Goal: Transaction & Acquisition: Purchase product/service

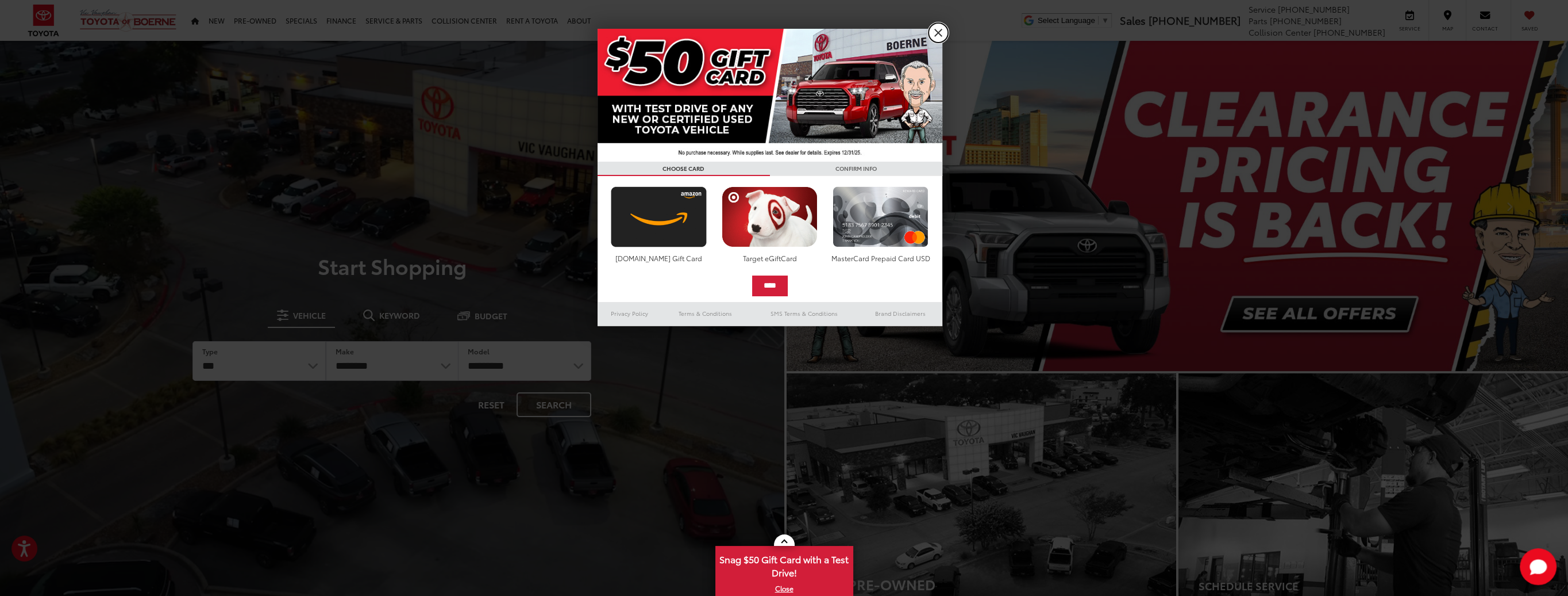
click at [934, 37] on link "X" at bounding box center [938, 33] width 20 height 20
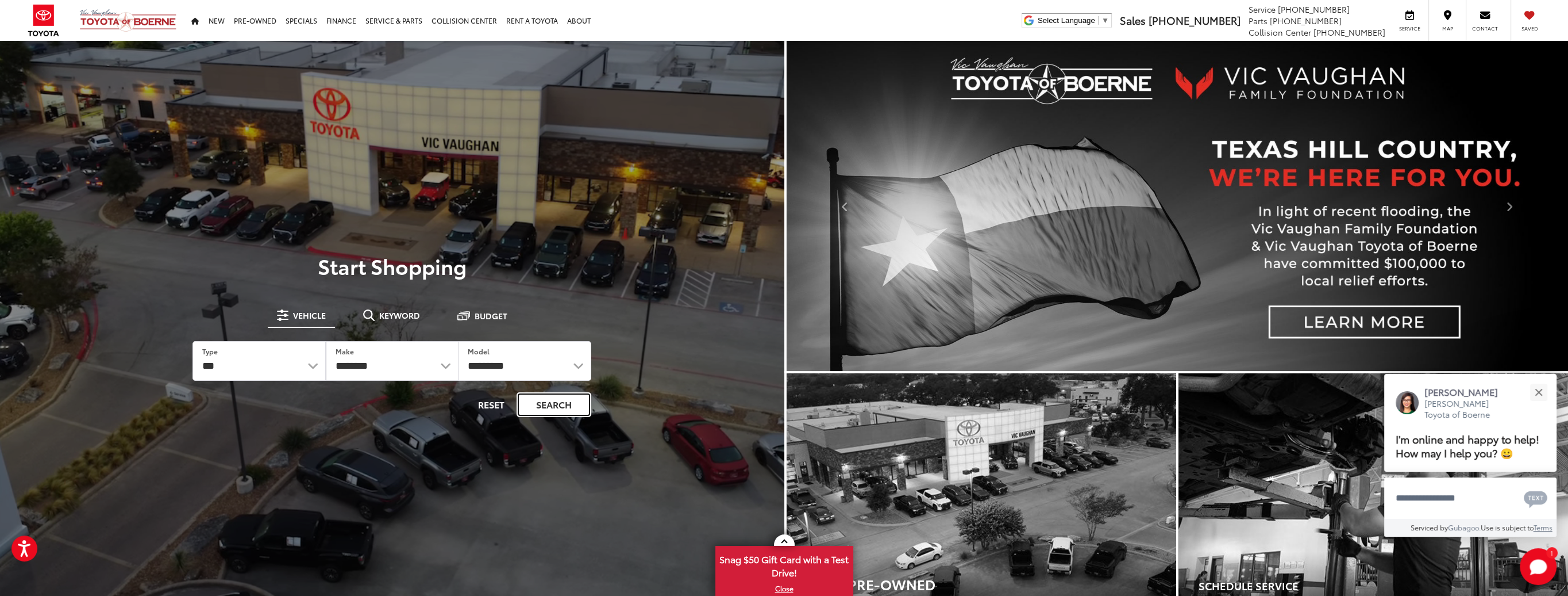
click at [542, 403] on button "Search" at bounding box center [554, 405] width 75 height 25
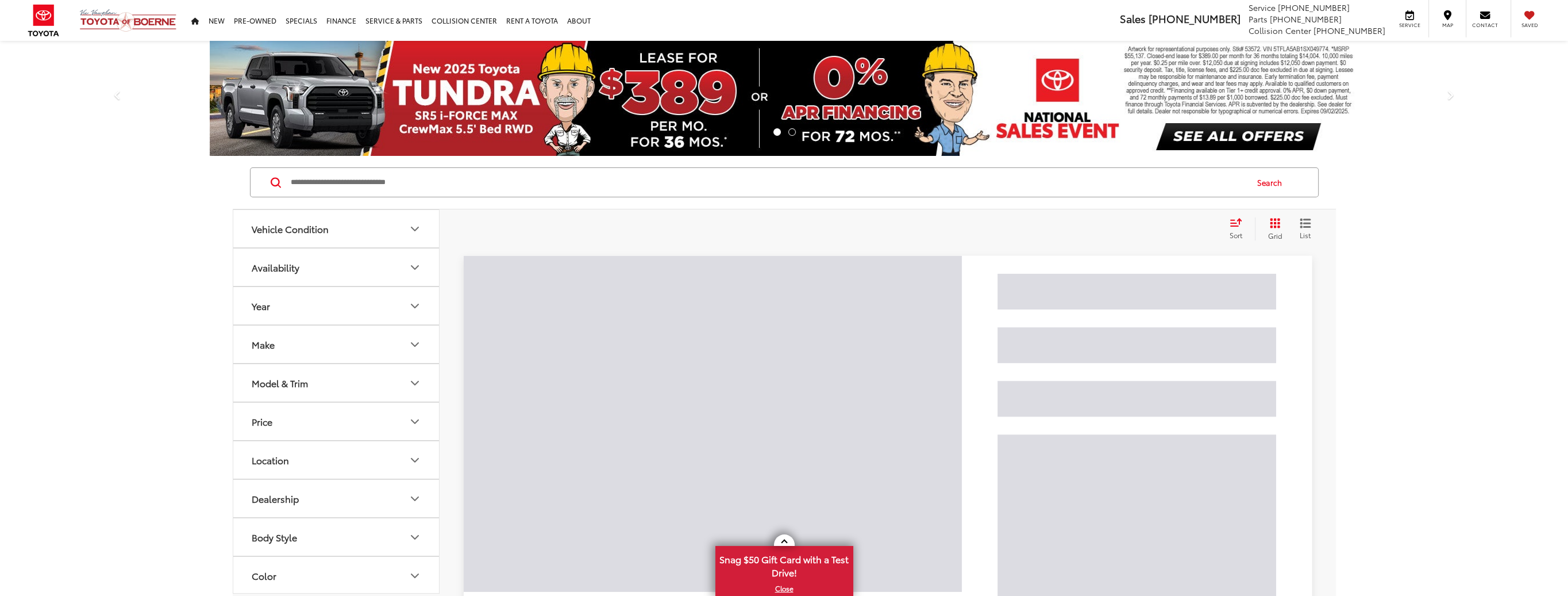
click at [407, 187] on input "Search by Make, Model, or Keyword" at bounding box center [768, 182] width 957 height 28
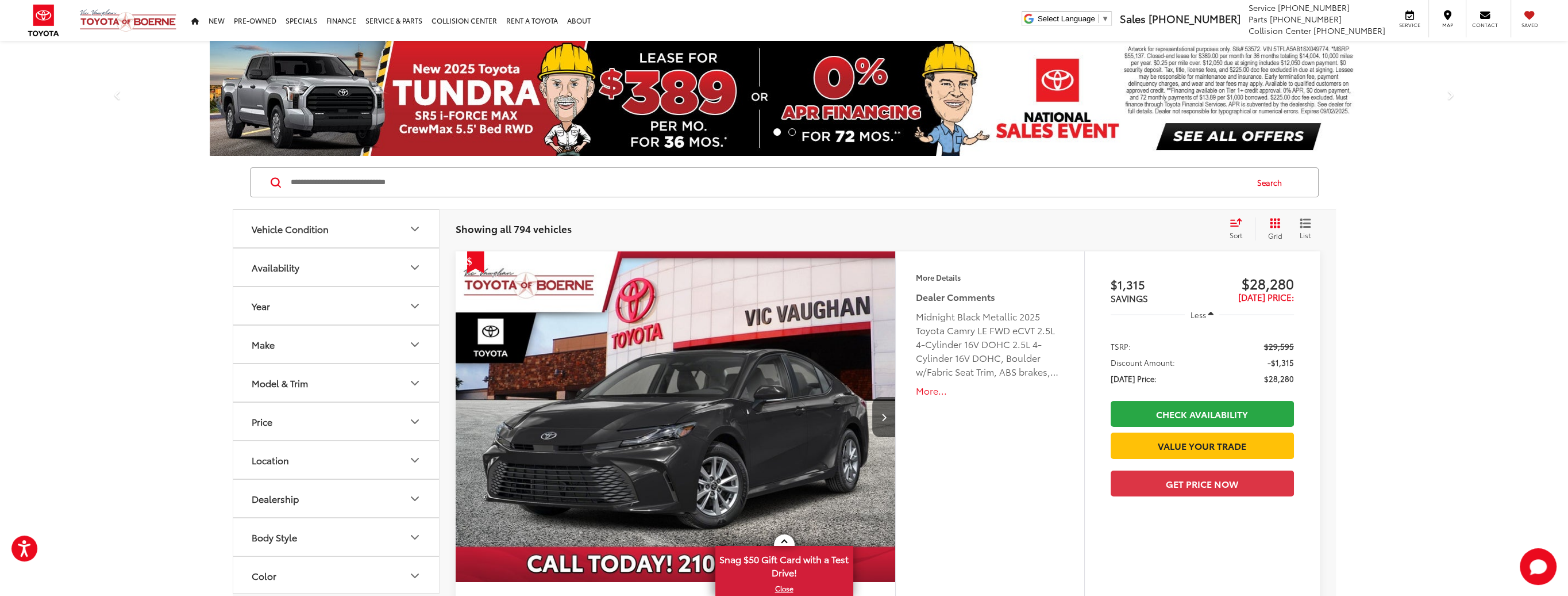
paste input "**********"
type input "**********"
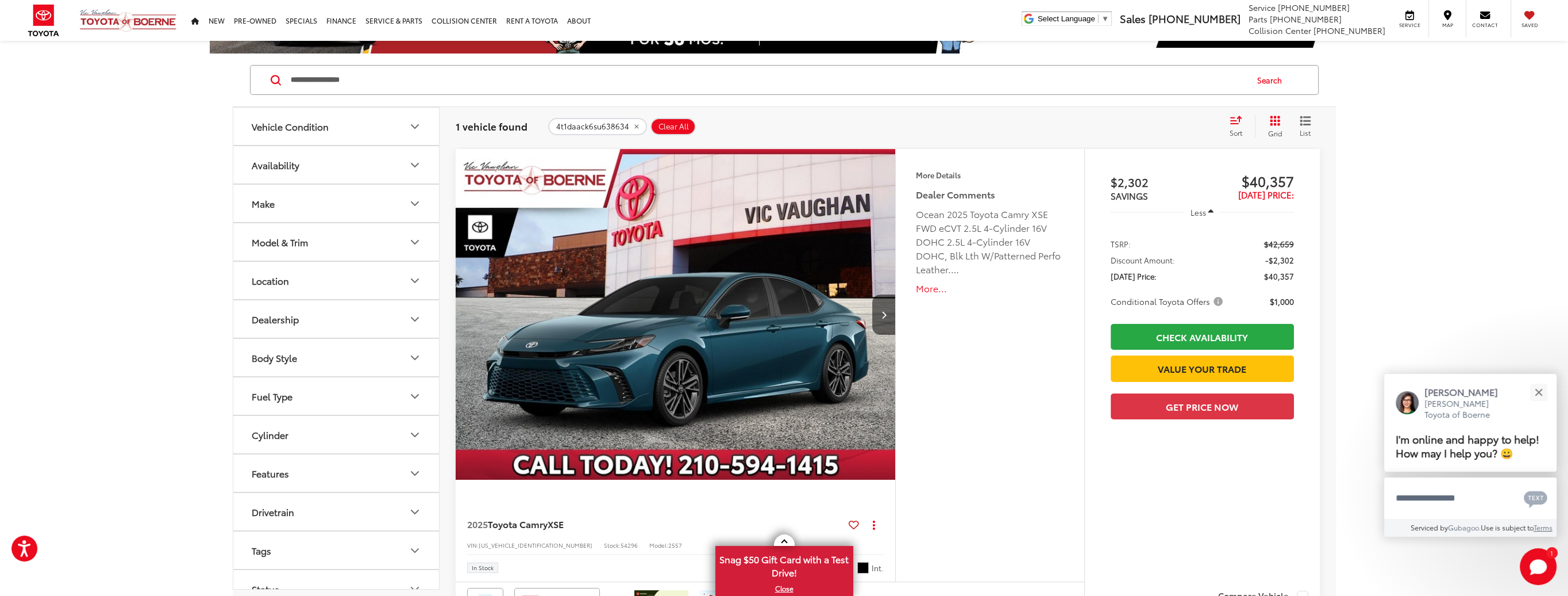
scroll to position [95, 0]
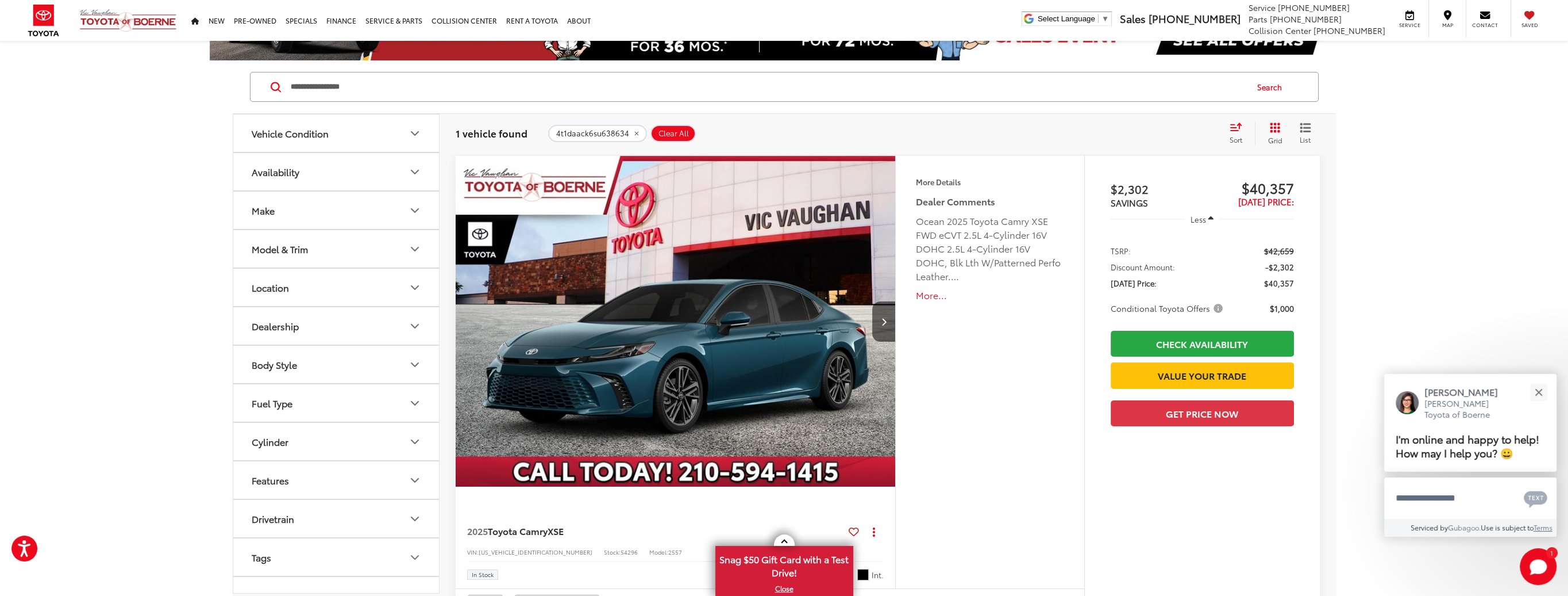
click at [930, 301] on div "Comments Dealer Comments Ocean 2025 Toyota Camry XSE FWD eCVT 2.5L 4-Cylinder 1…" at bounding box center [990, 255] width 148 height 122
click at [930, 298] on button "More..." at bounding box center [990, 295] width 148 height 13
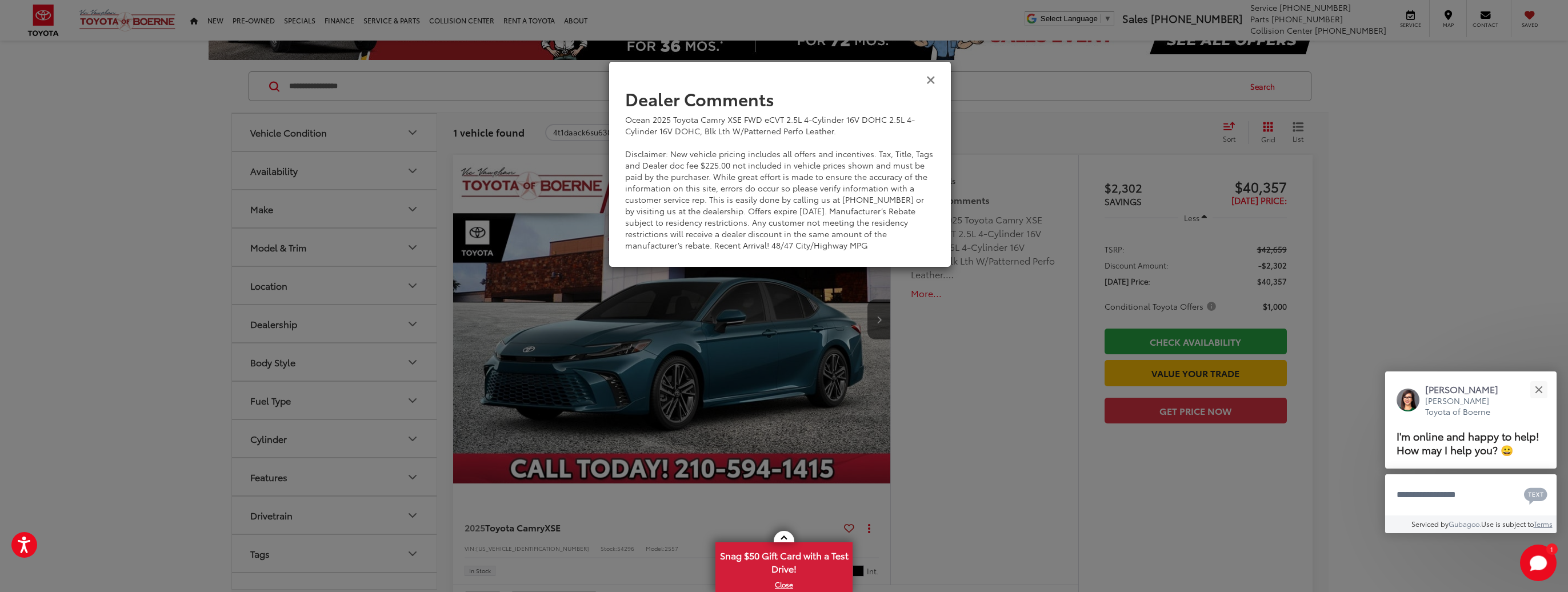
click at [934, 81] on icon "Close" at bounding box center [931, 79] width 9 height 12
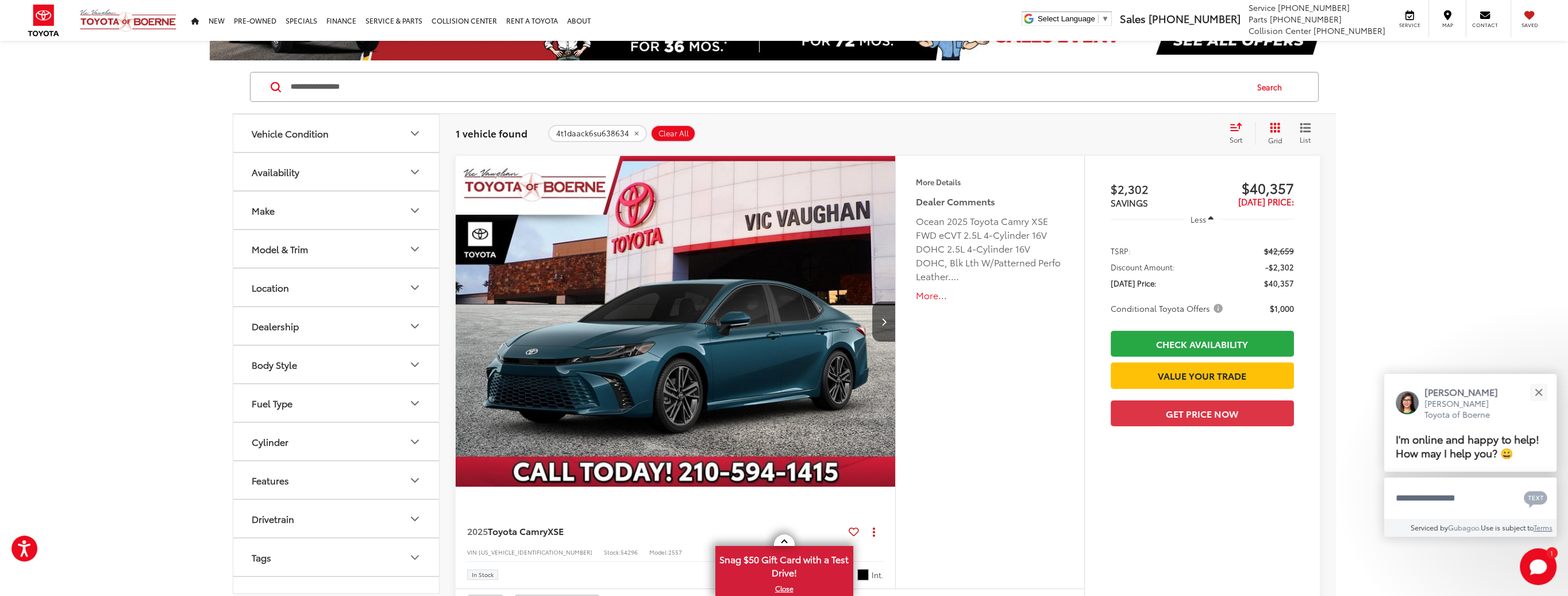
click at [953, 474] on div "More Details Comments Dealer Comments Ocean 2025 Toyota Camry XSE FWD eCVT 2.5L…" at bounding box center [989, 372] width 188 height 432
click at [934, 294] on button "More..." at bounding box center [990, 295] width 148 height 13
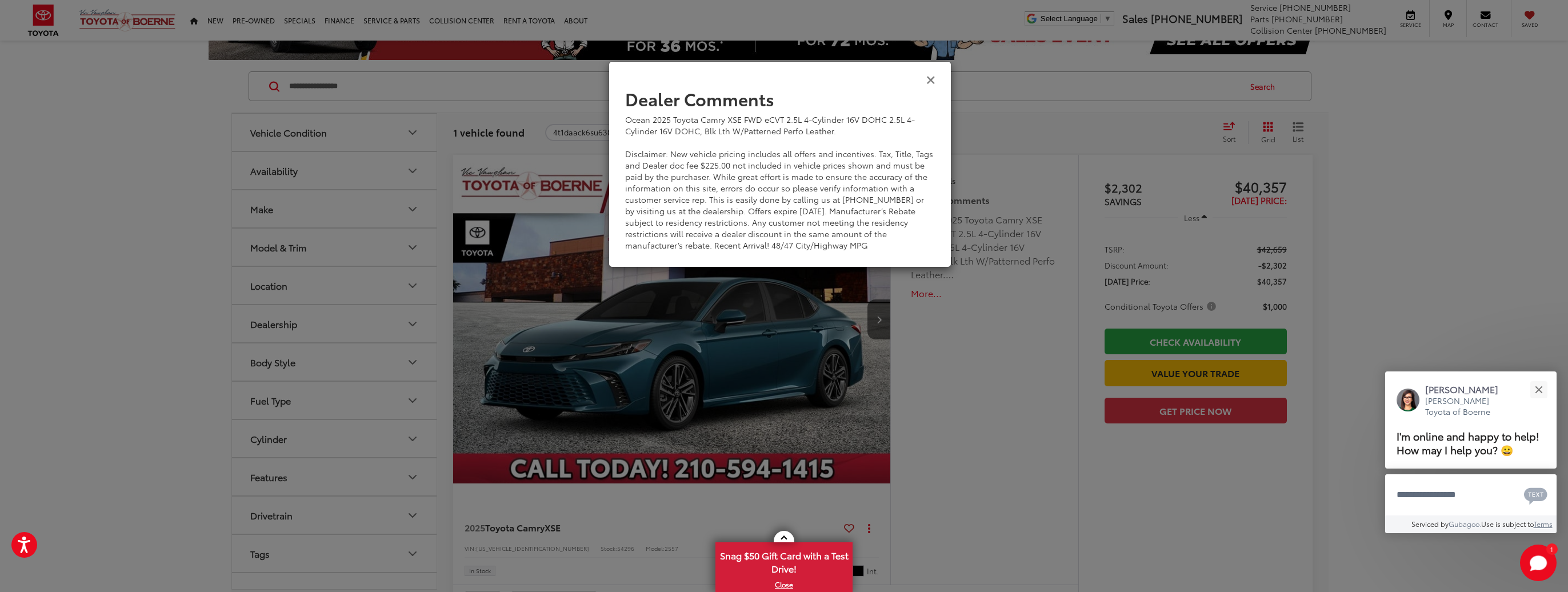
click at [931, 79] on icon "Close" at bounding box center [931, 79] width 9 height 12
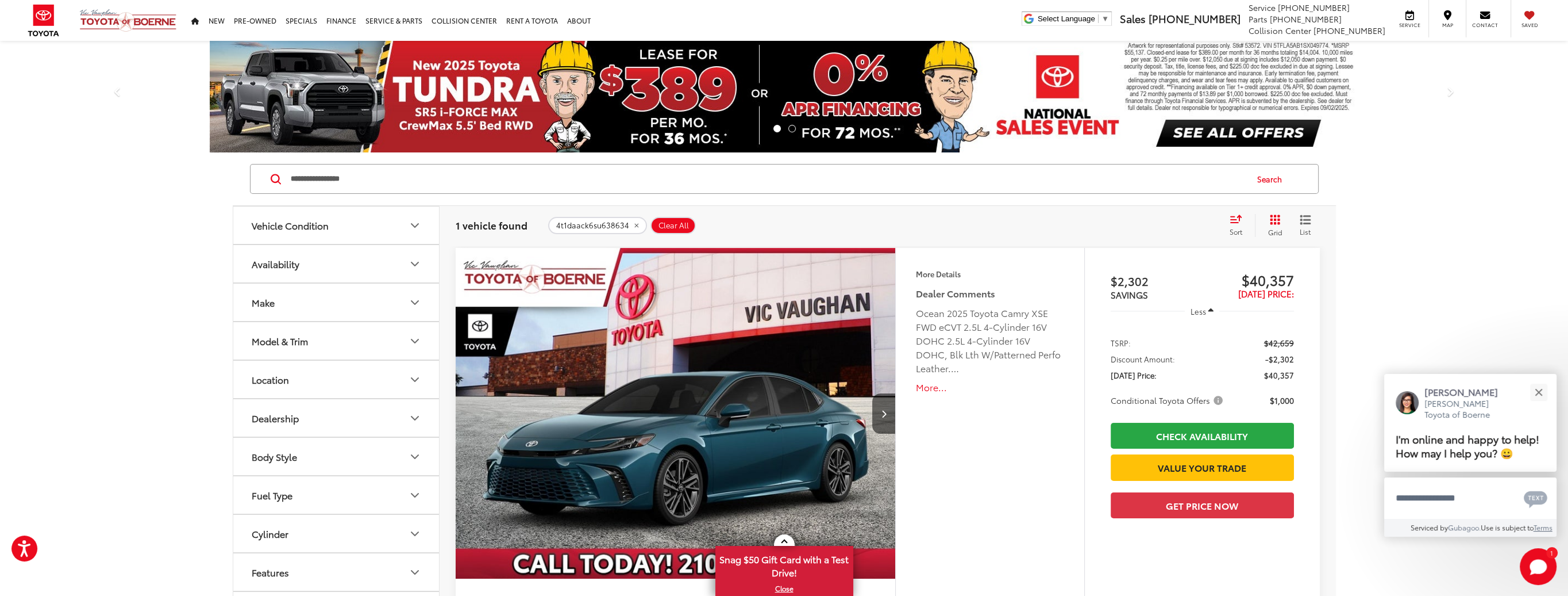
scroll to position [0, 0]
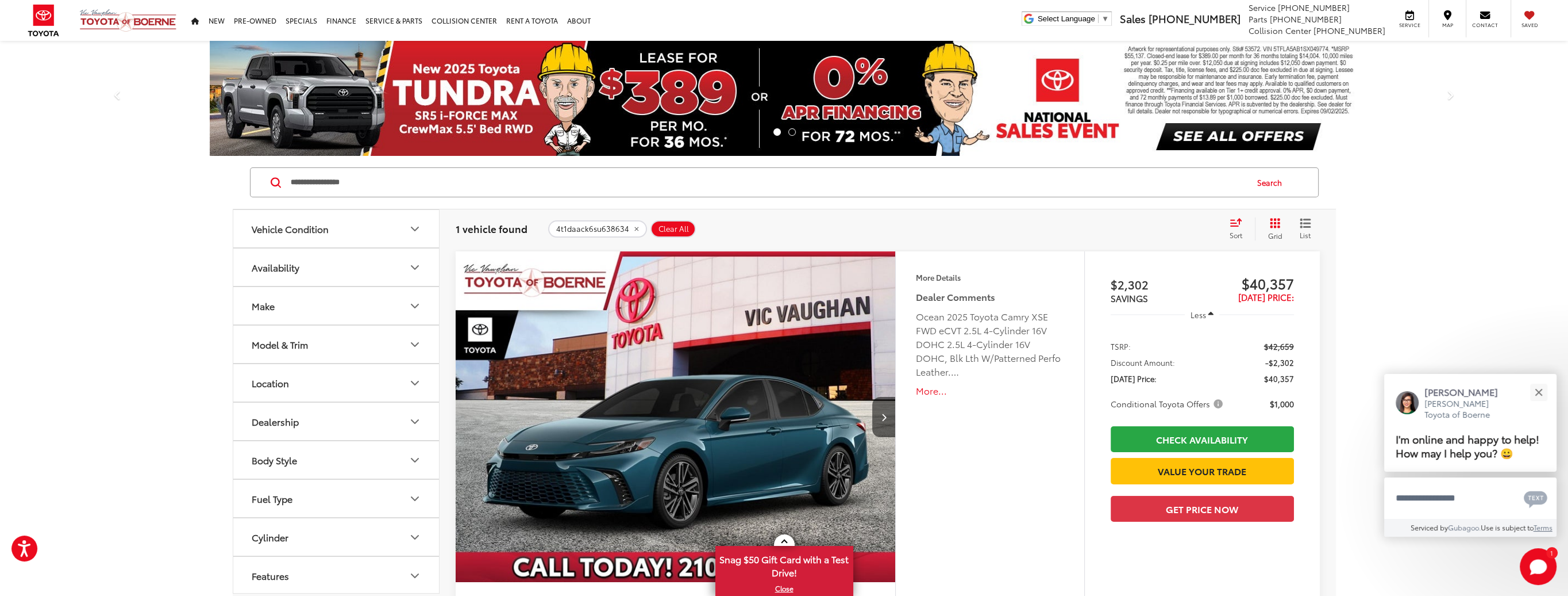
click at [928, 389] on button "More..." at bounding box center [990, 391] width 148 height 13
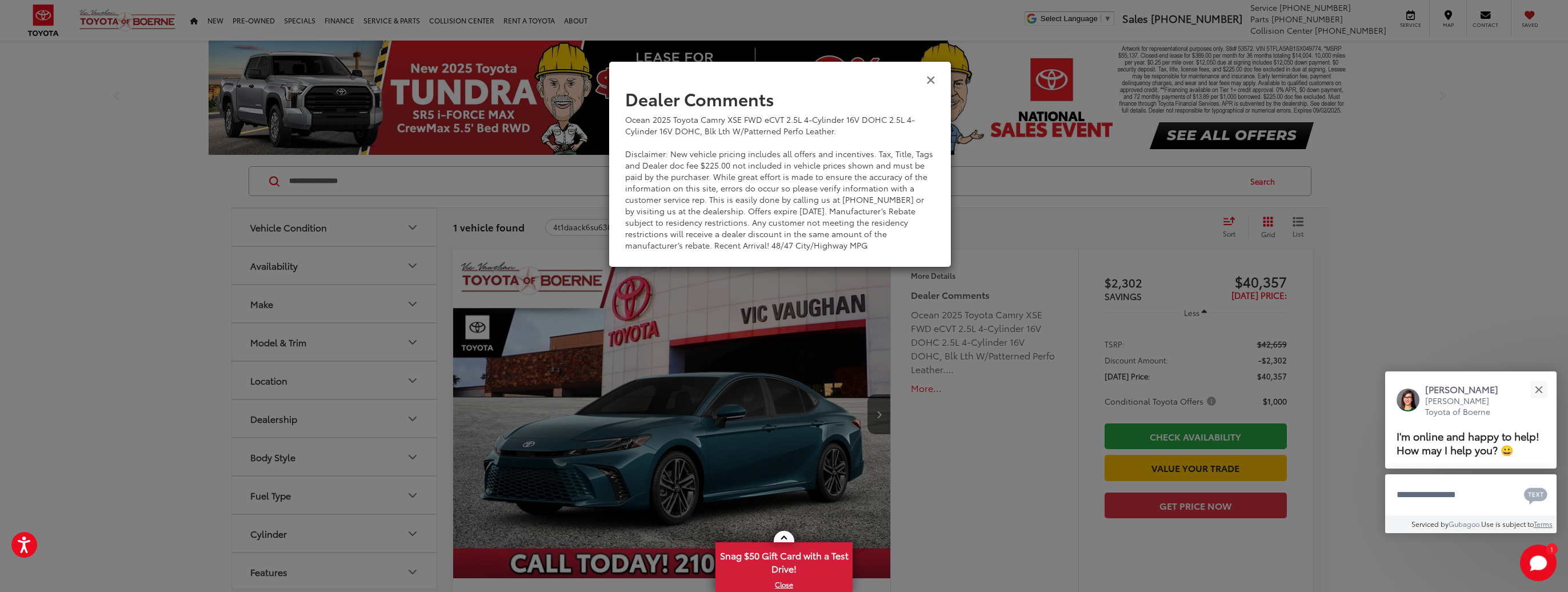
click at [931, 81] on icon "Close" at bounding box center [931, 79] width 9 height 12
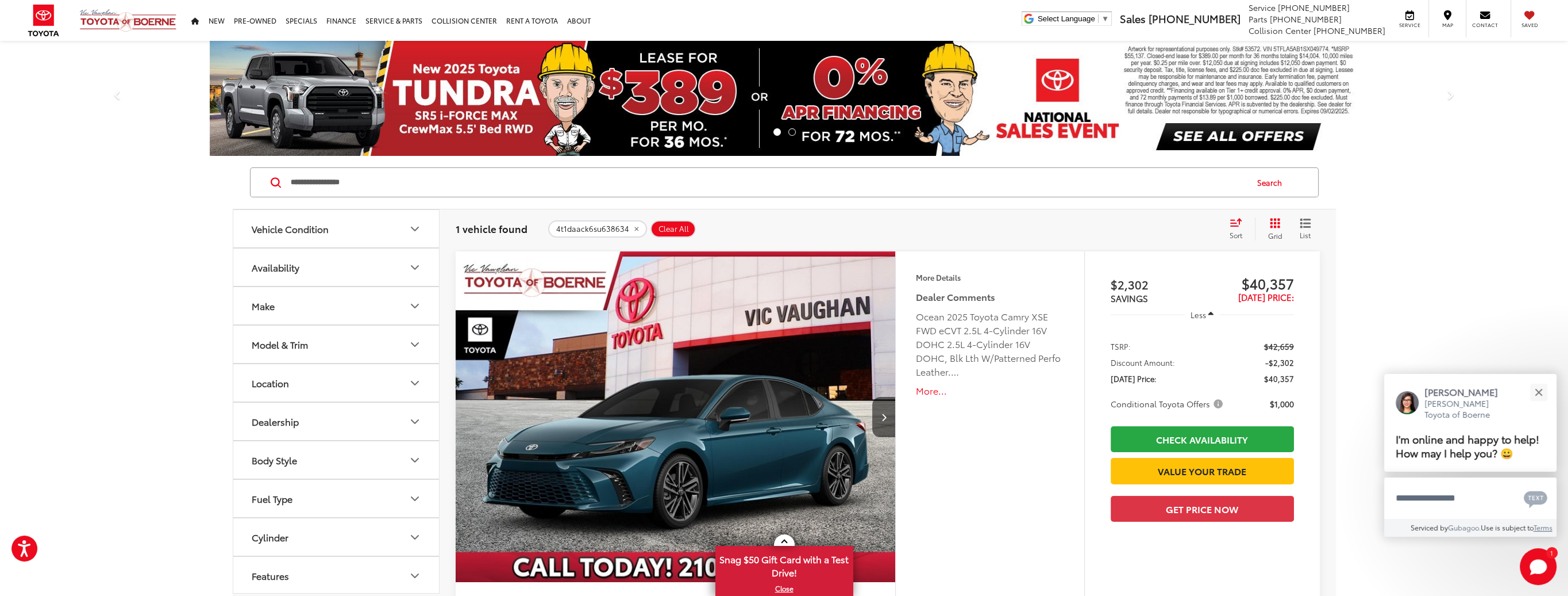
click at [419, 228] on icon "Vehicle Condition" at bounding box center [414, 229] width 14 height 14
click at [803, 224] on div "4t1daack6su638634 Clear All + 0" at bounding box center [884, 229] width 671 height 17
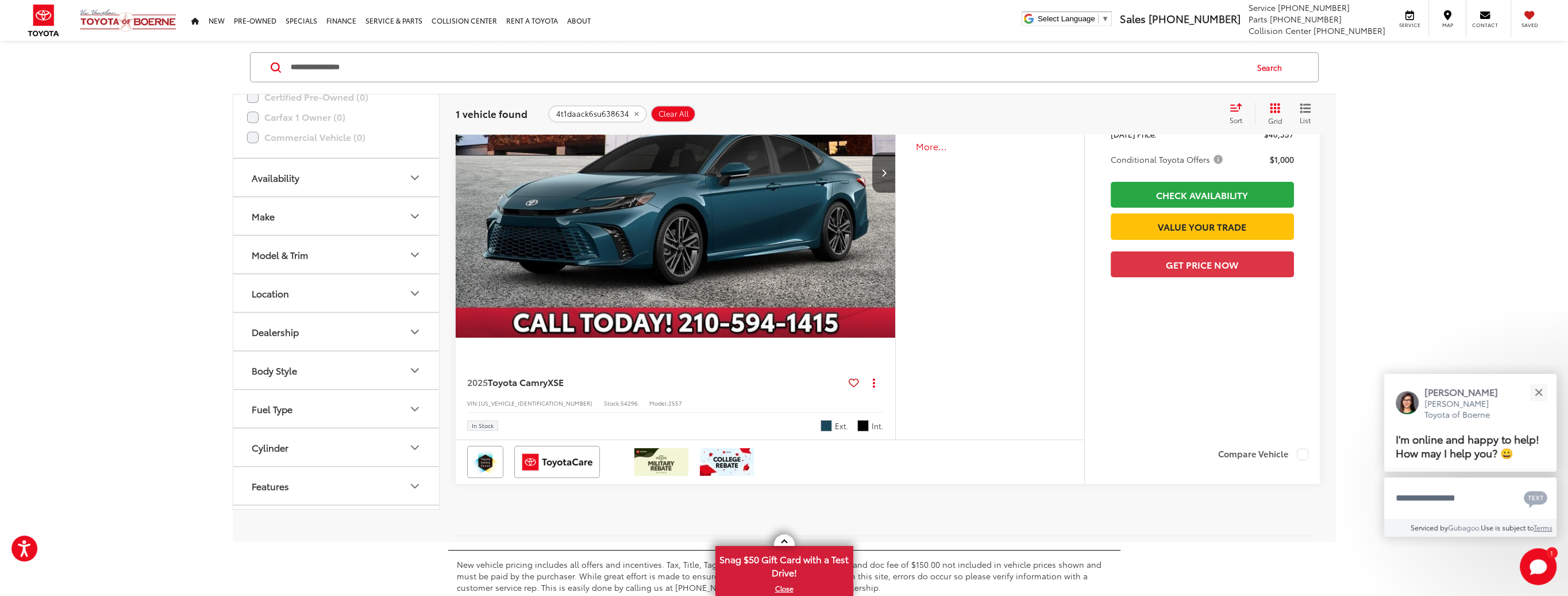
scroll to position [221, 0]
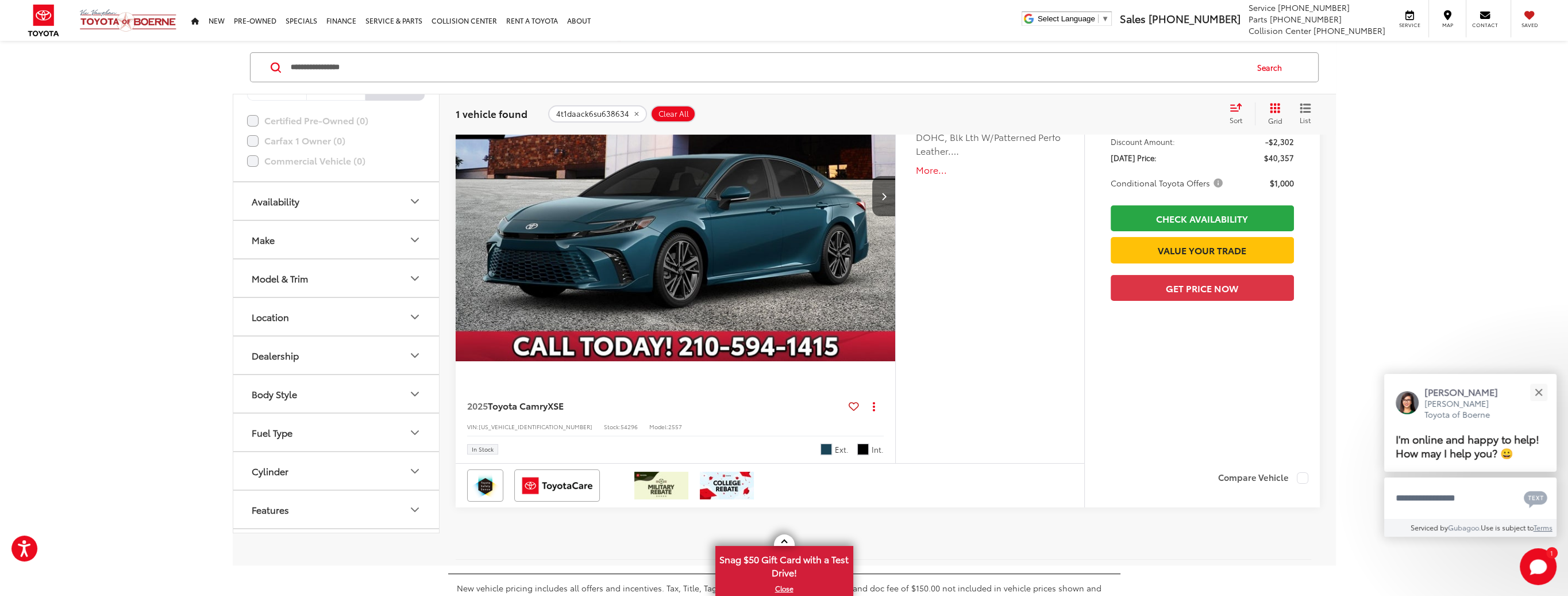
click at [680, 246] on img "2025 Toyota Camry XSE 0" at bounding box center [676, 196] width 442 height 332
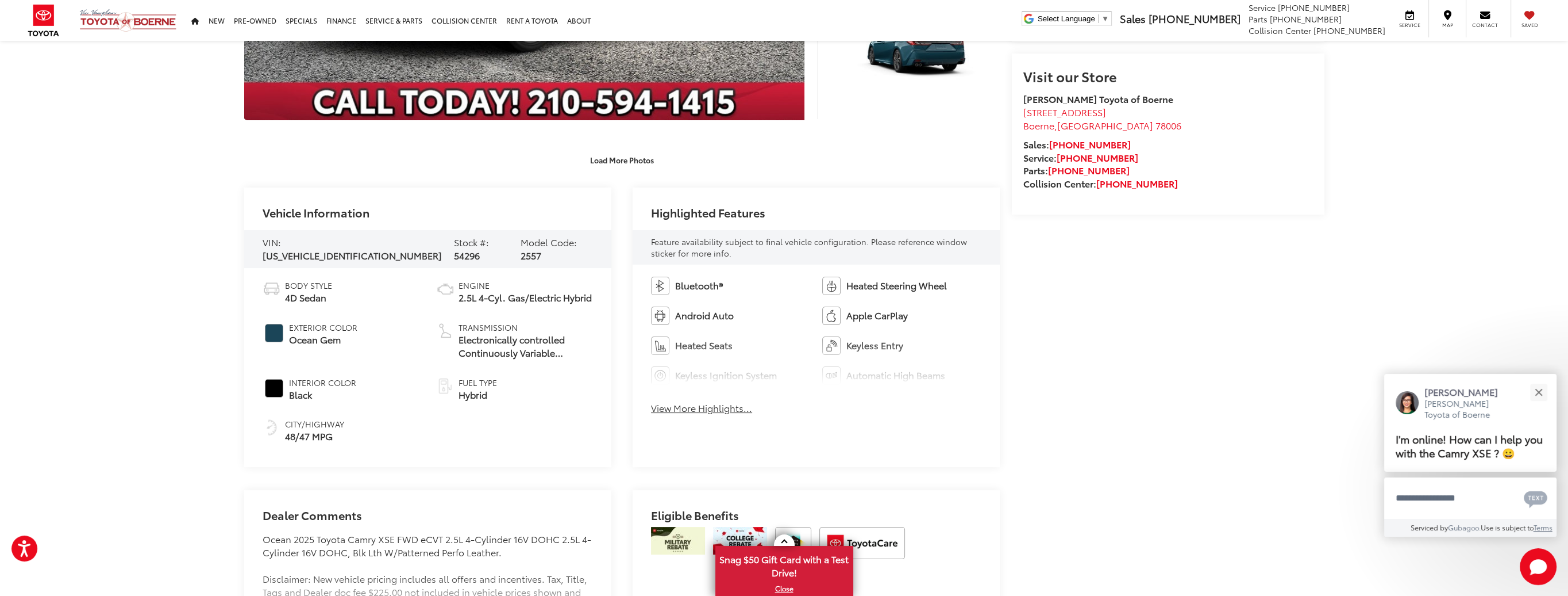
scroll to position [403, 0]
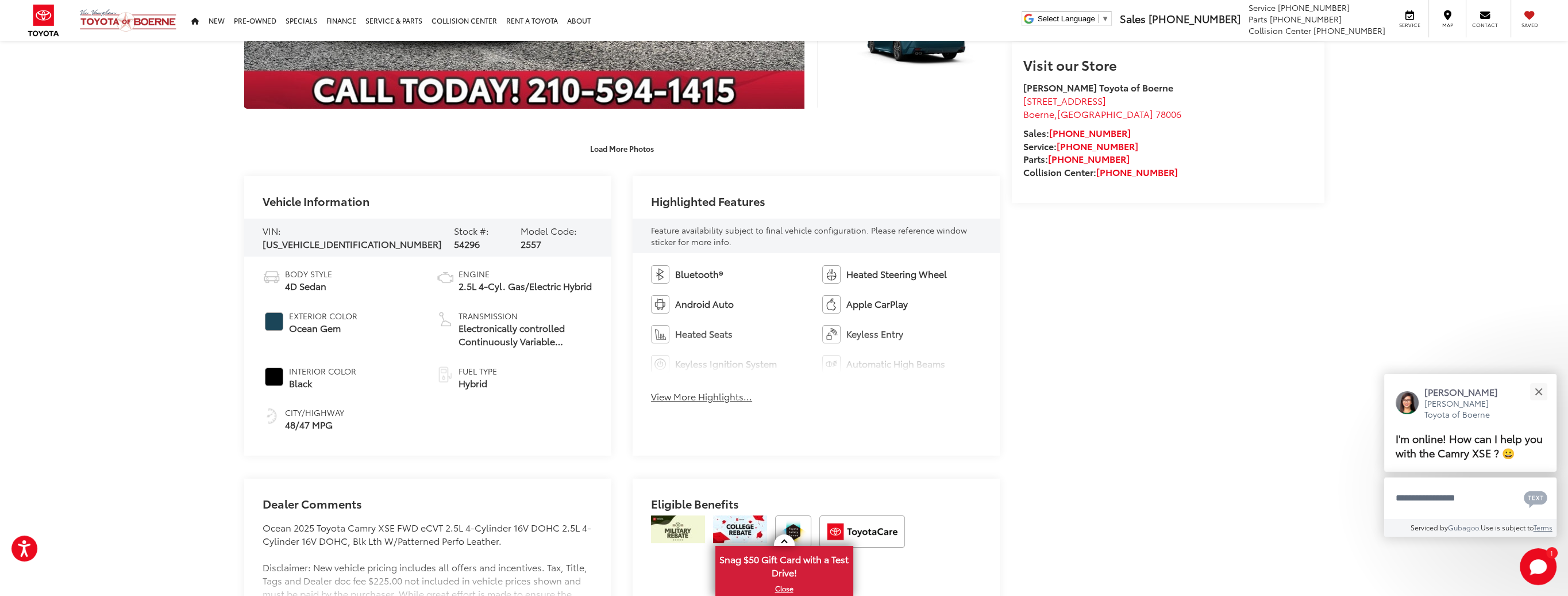
click at [686, 394] on button "View More Highlights..." at bounding box center [701, 396] width 101 height 13
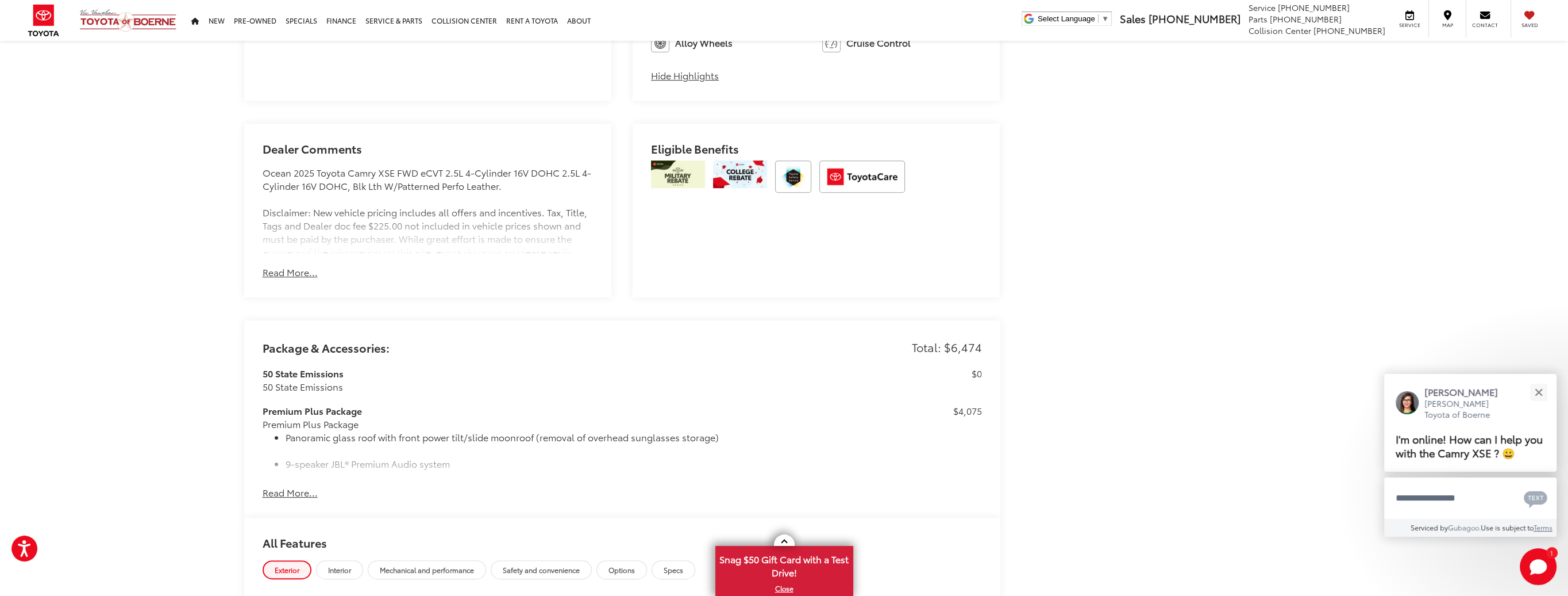
scroll to position [978, 0]
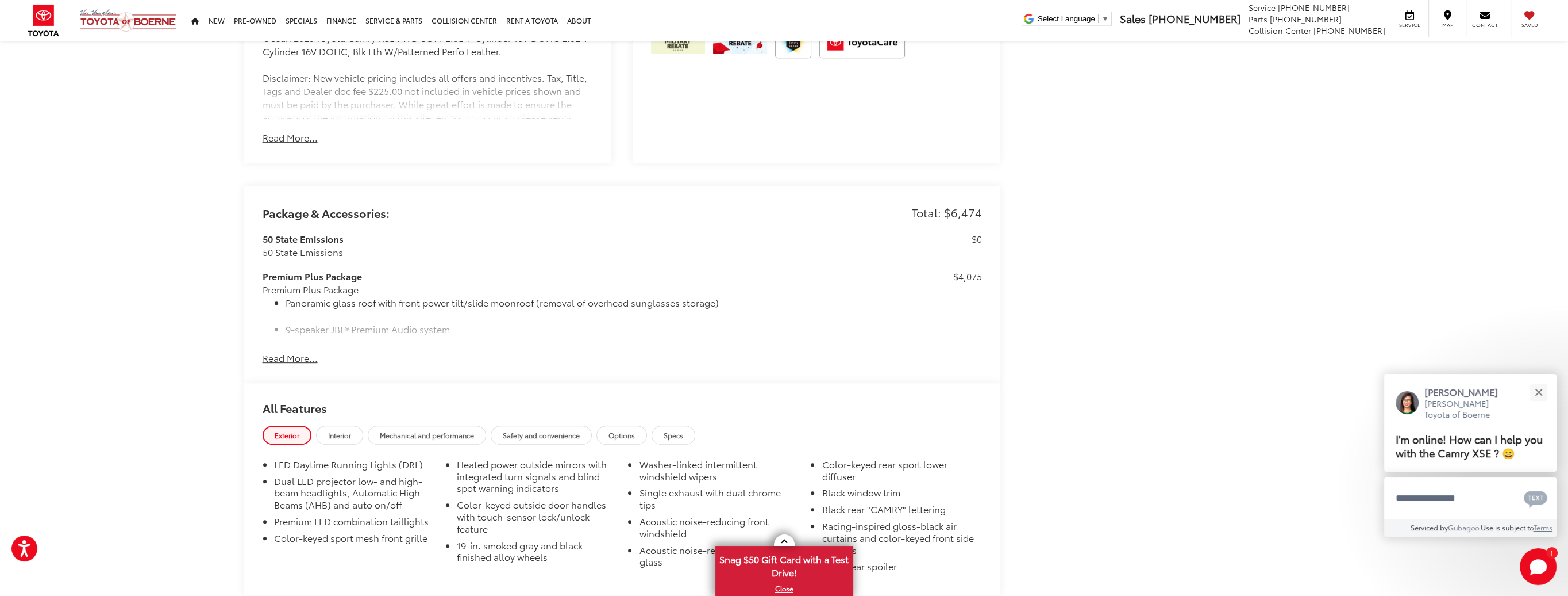
click at [299, 355] on button "Read More..." at bounding box center [290, 358] width 55 height 13
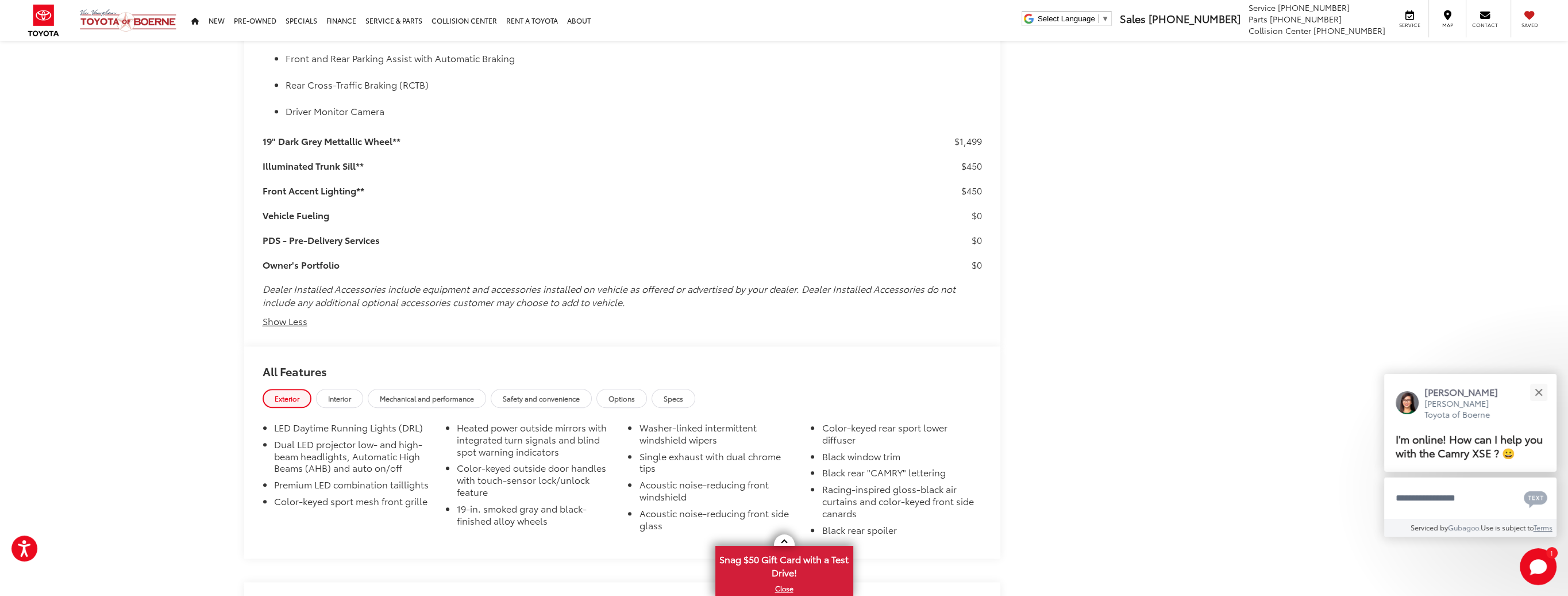
scroll to position [1459, 0]
click at [1543, 394] on button "Close" at bounding box center [1538, 392] width 25 height 25
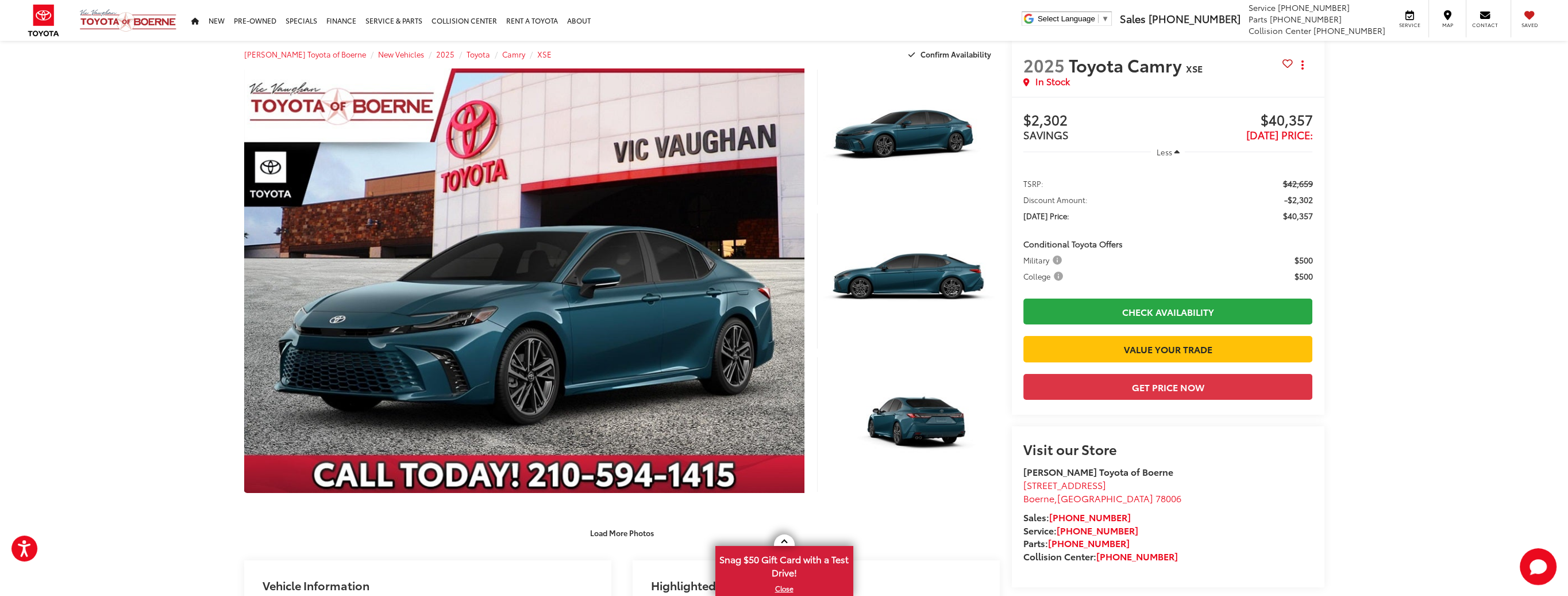
scroll to position [0, 0]
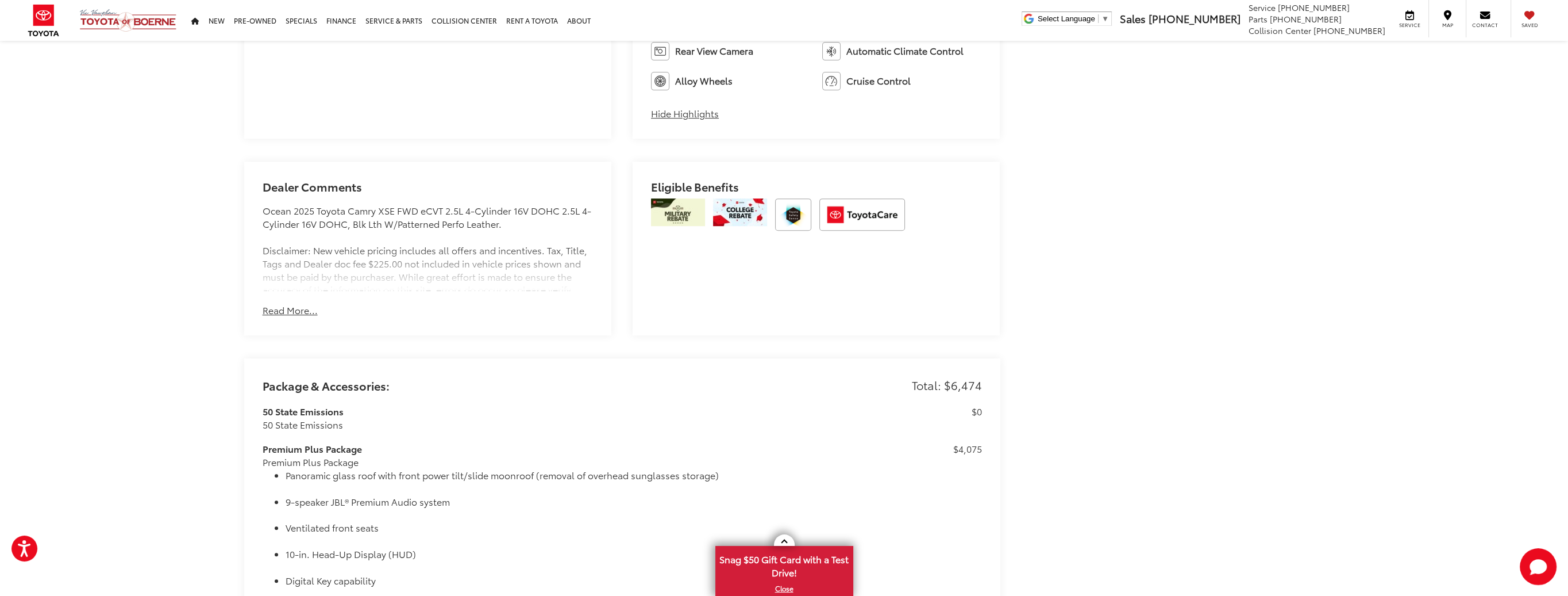
scroll to position [785, 0]
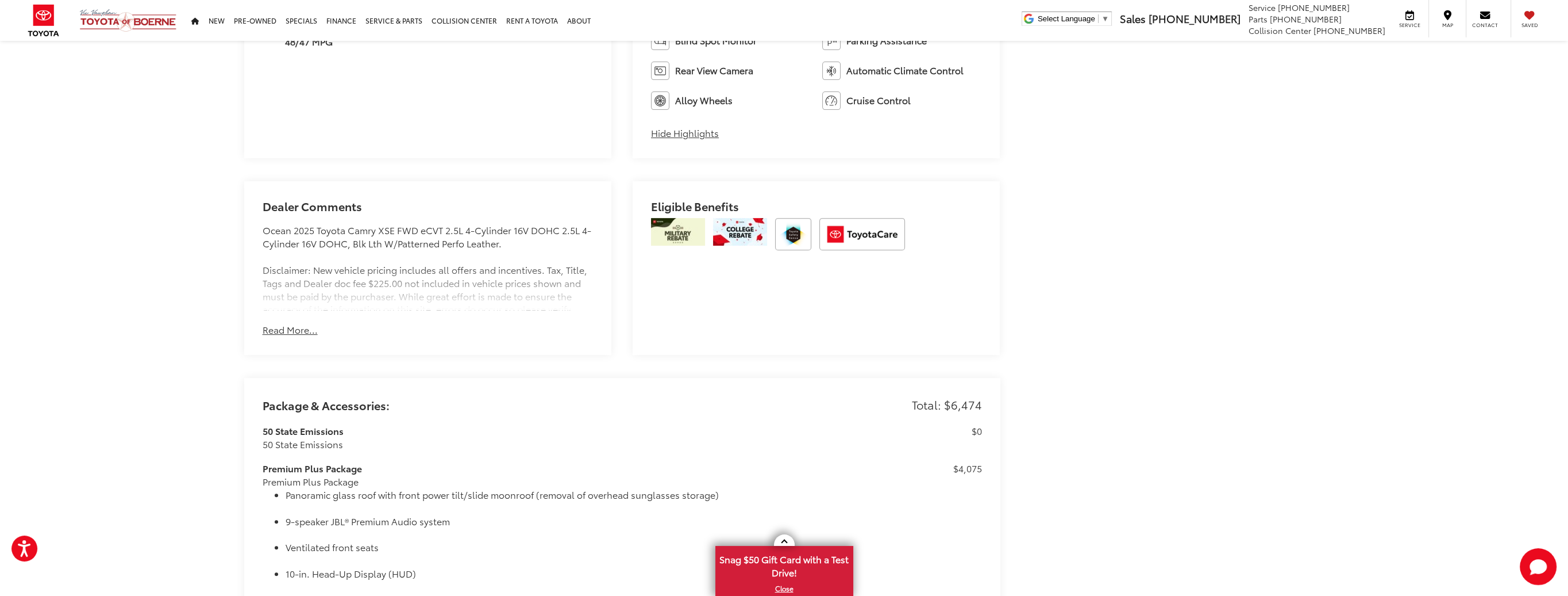
click at [291, 330] on button "Read More..." at bounding box center [290, 330] width 55 height 13
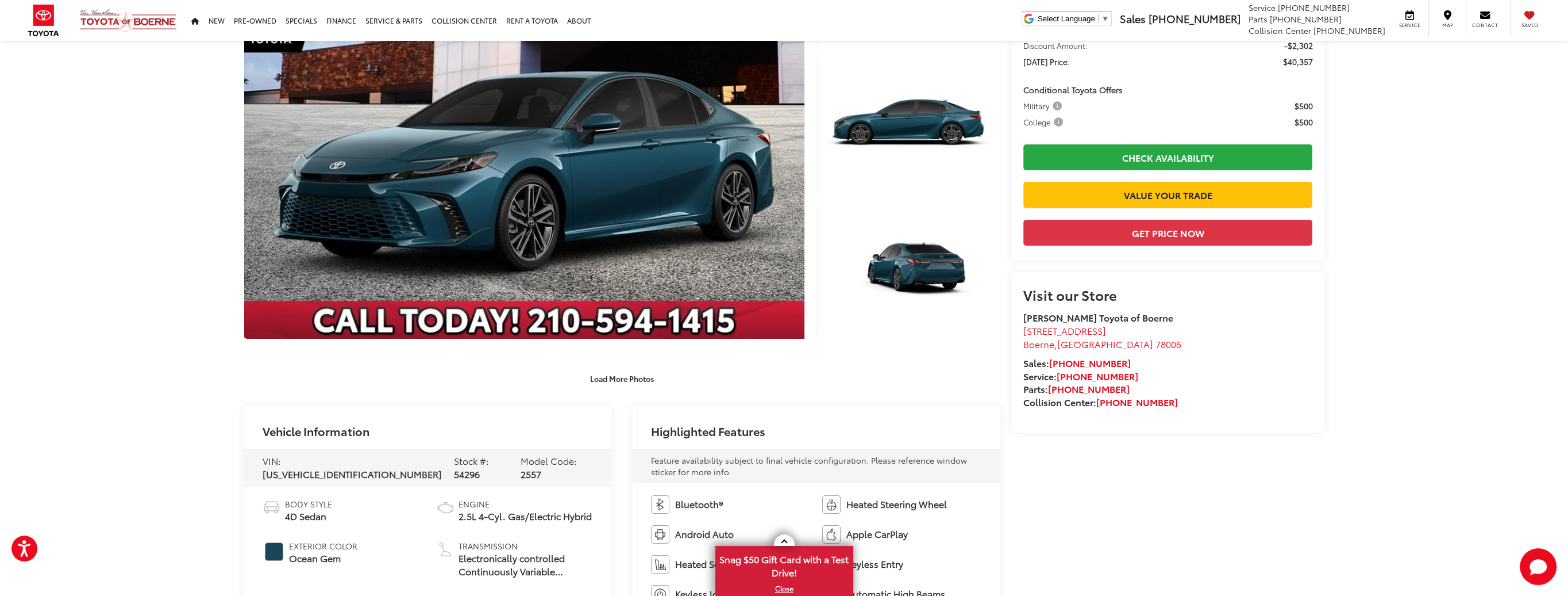
scroll to position [0, 0]
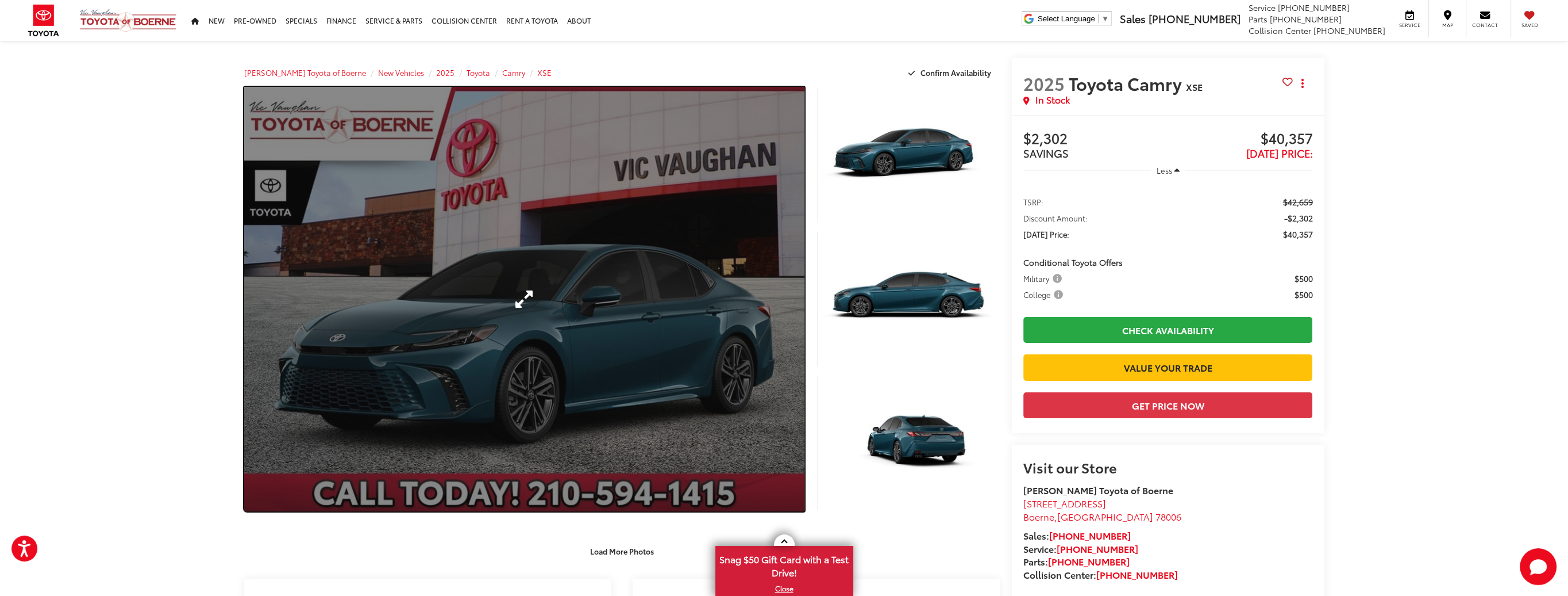
click at [526, 287] on link "Expand Photo 0" at bounding box center [525, 299] width 561 height 424
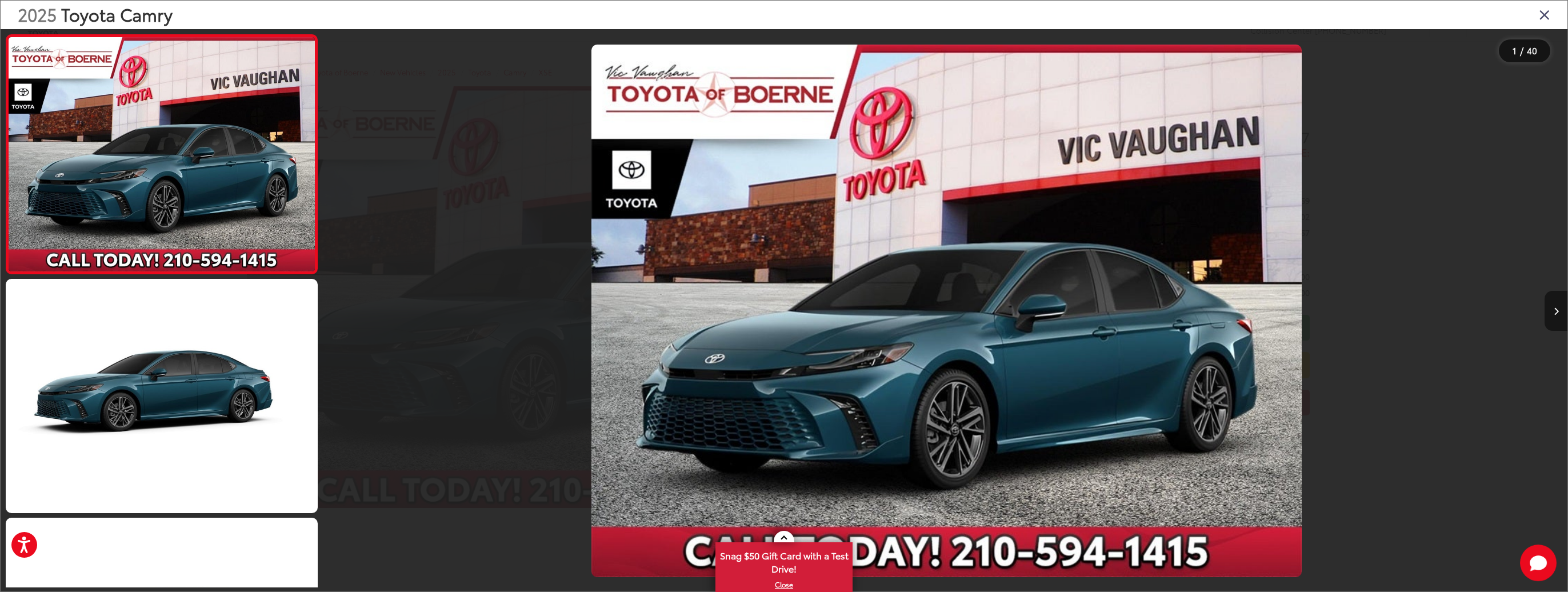
click at [1559, 309] on button "Next image" at bounding box center [1556, 310] width 23 height 40
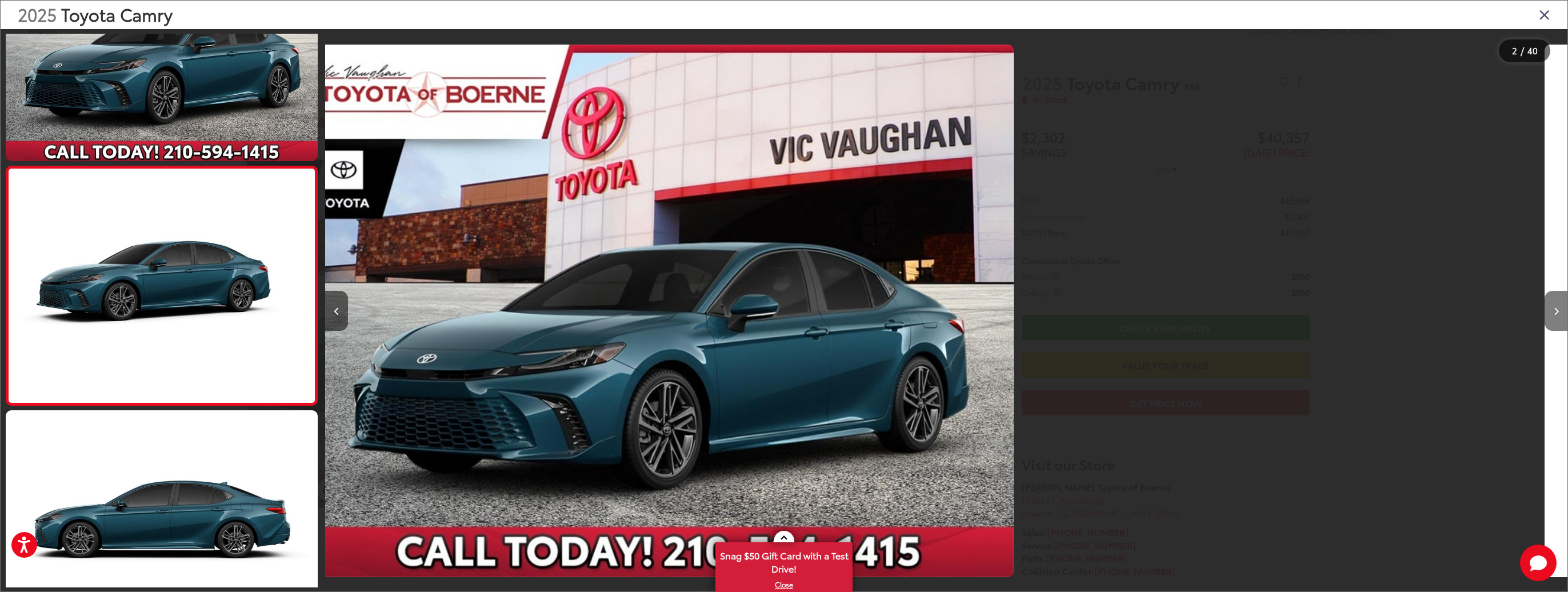
scroll to position [116, 0]
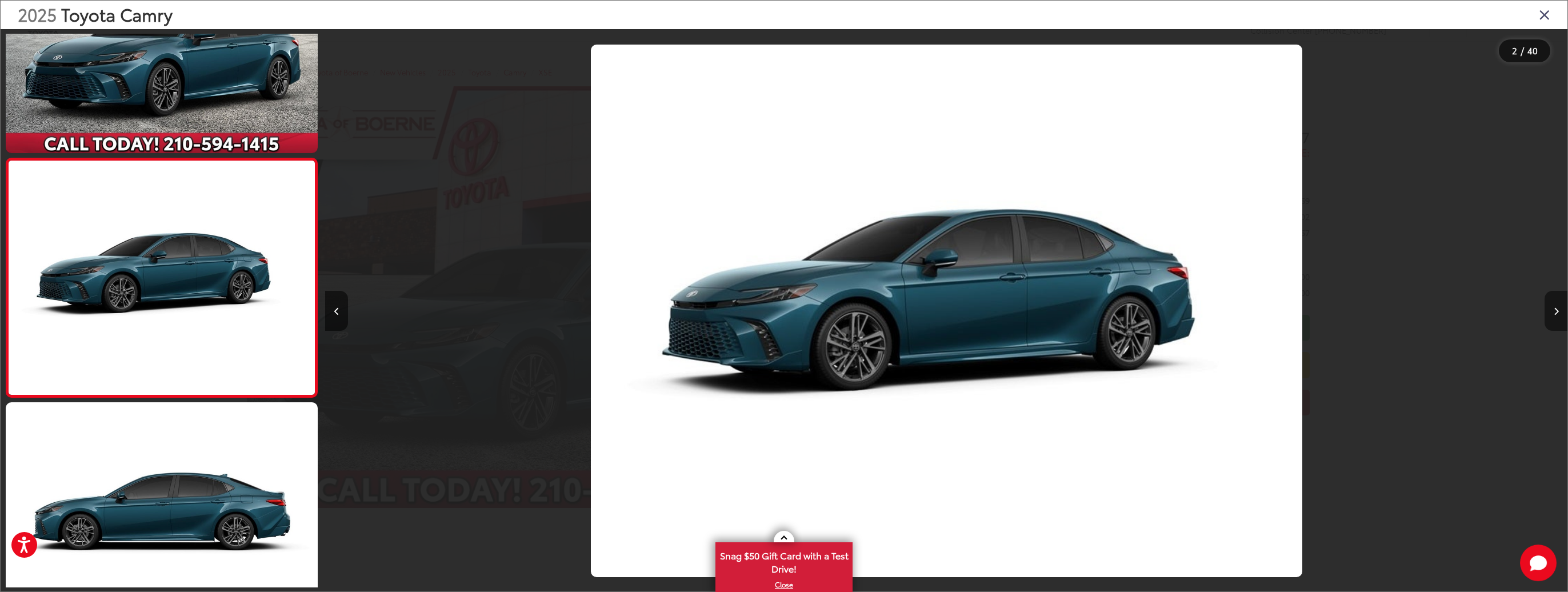
click at [1559, 309] on button "Next image" at bounding box center [1556, 310] width 23 height 40
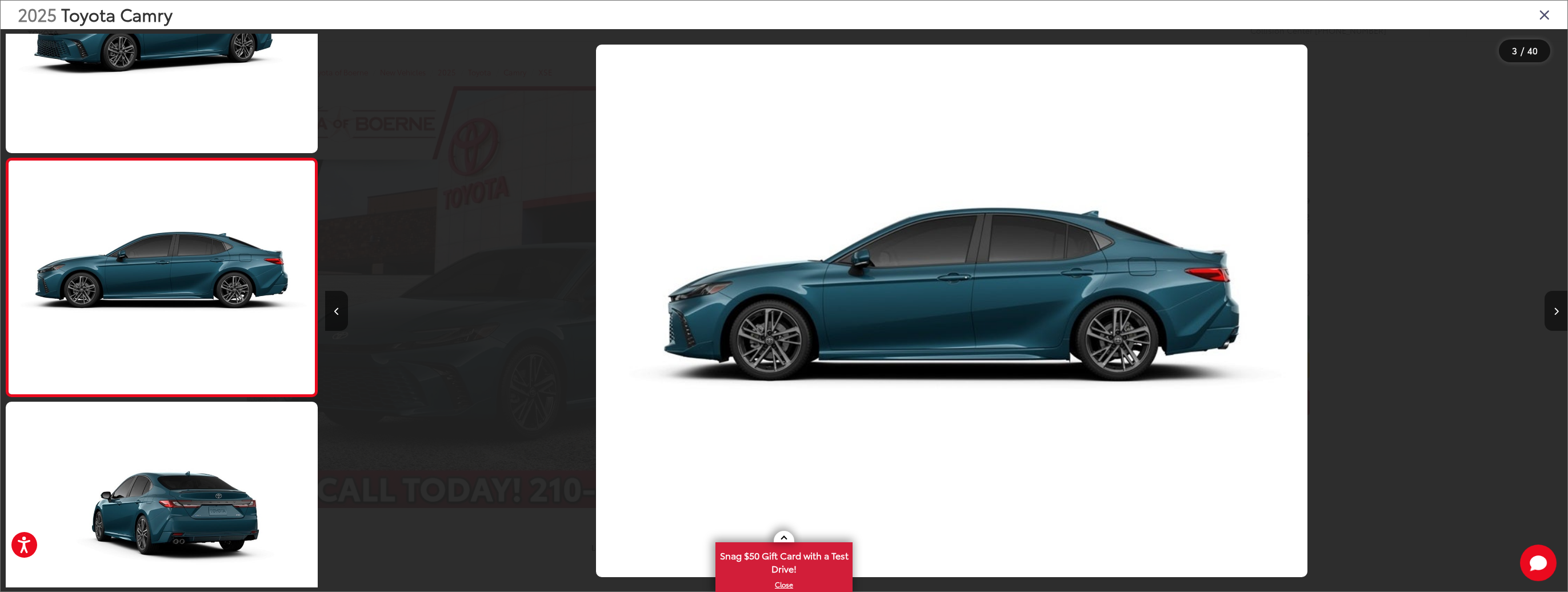
scroll to position [0, 2485]
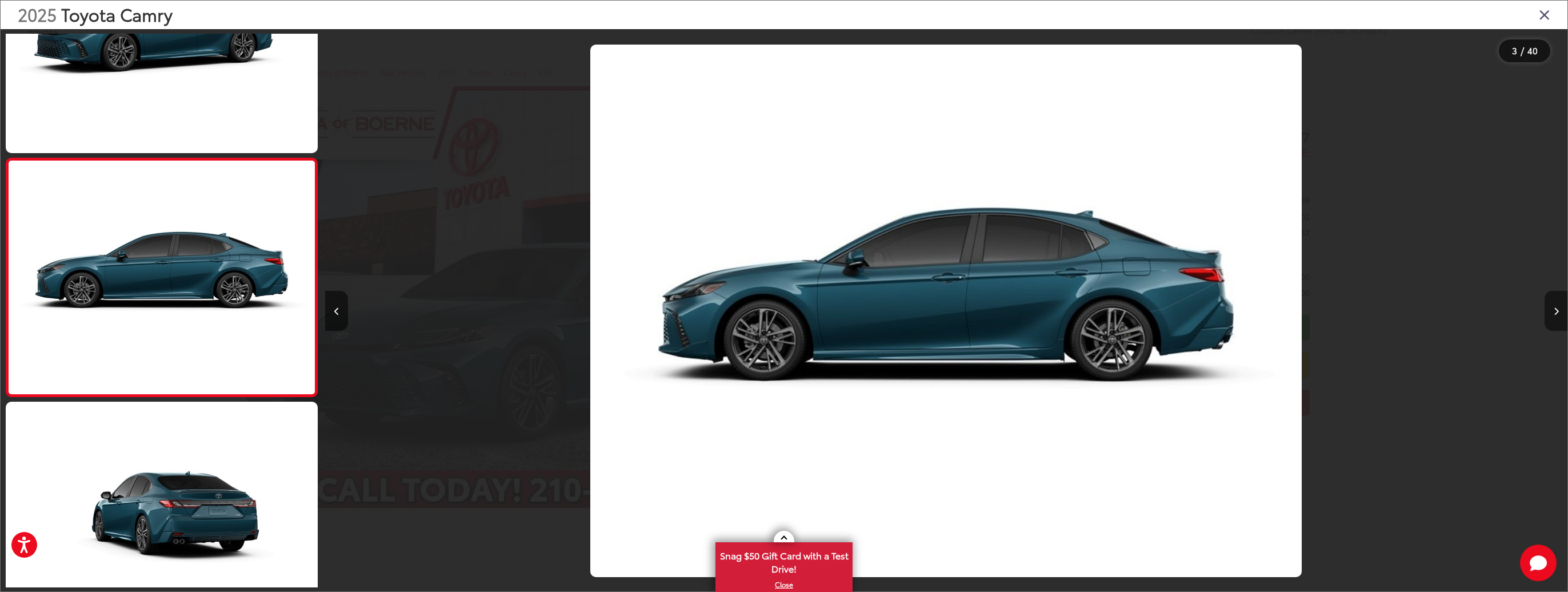
click at [1559, 309] on button "Next image" at bounding box center [1556, 310] width 23 height 40
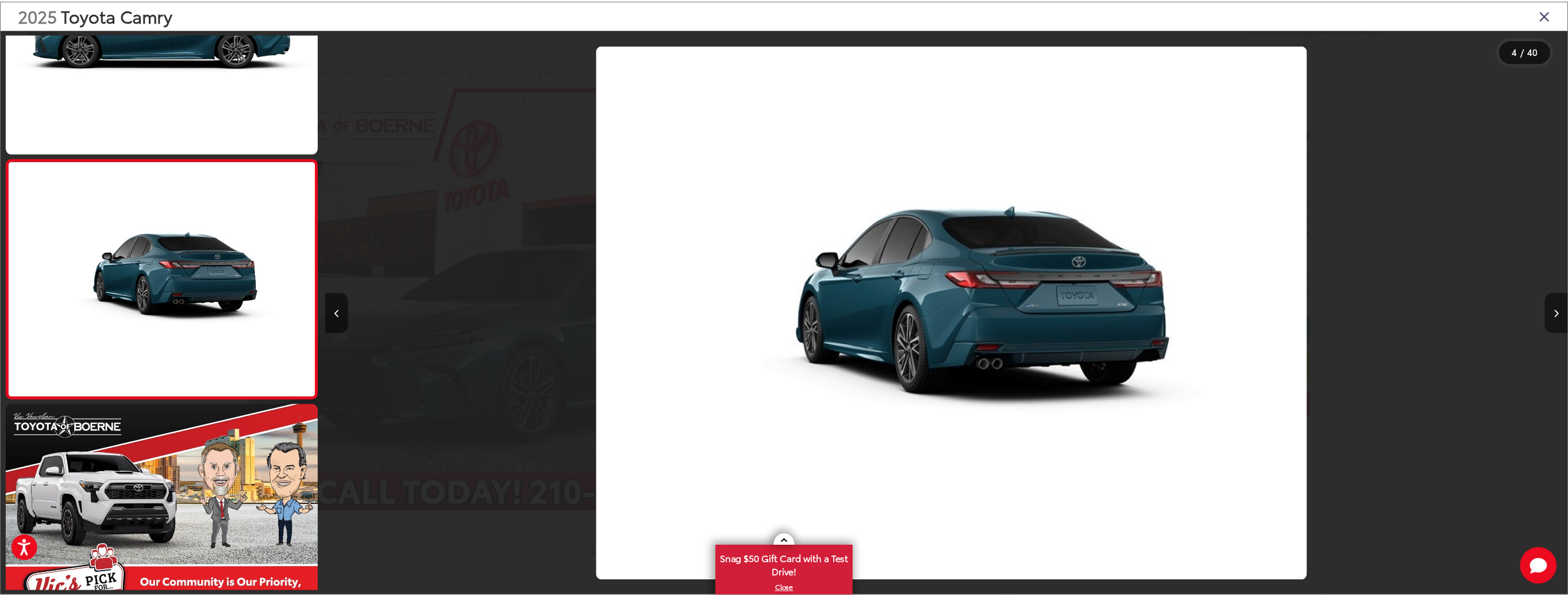
scroll to position [0, 3747]
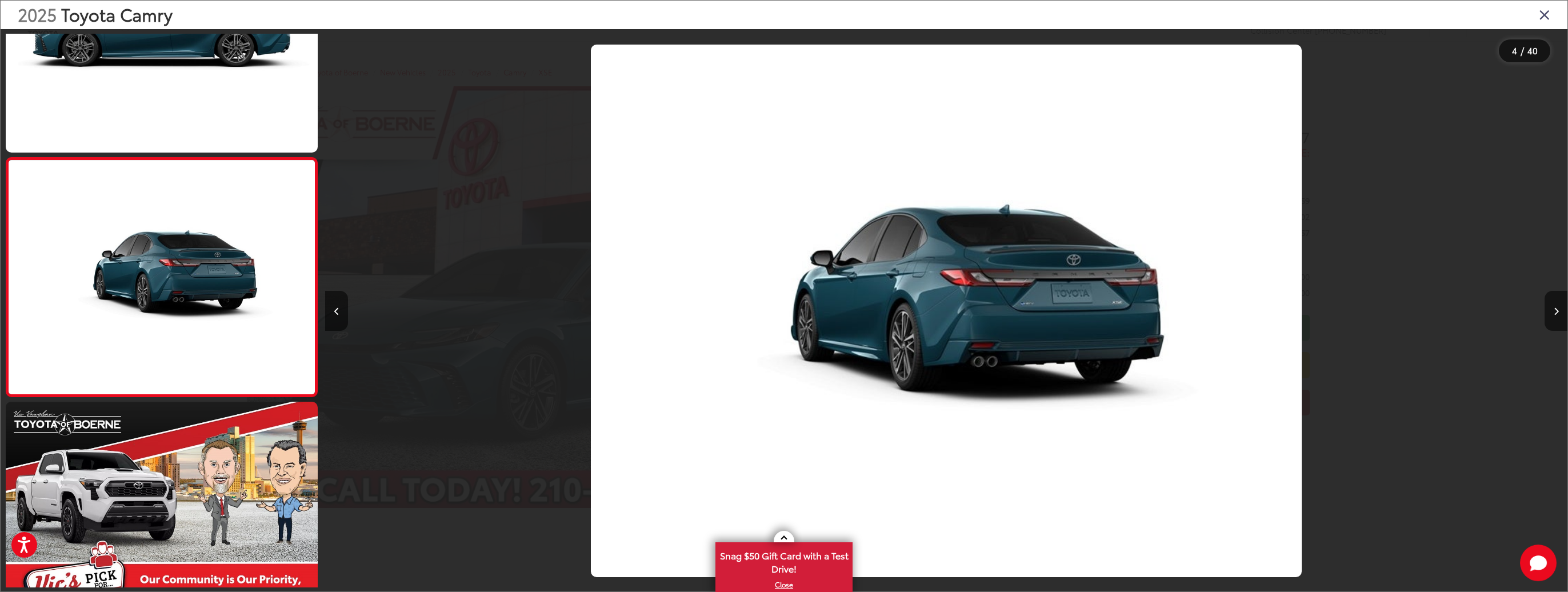
click at [1544, 14] on icon "Close gallery" at bounding box center [1545, 14] width 12 height 15
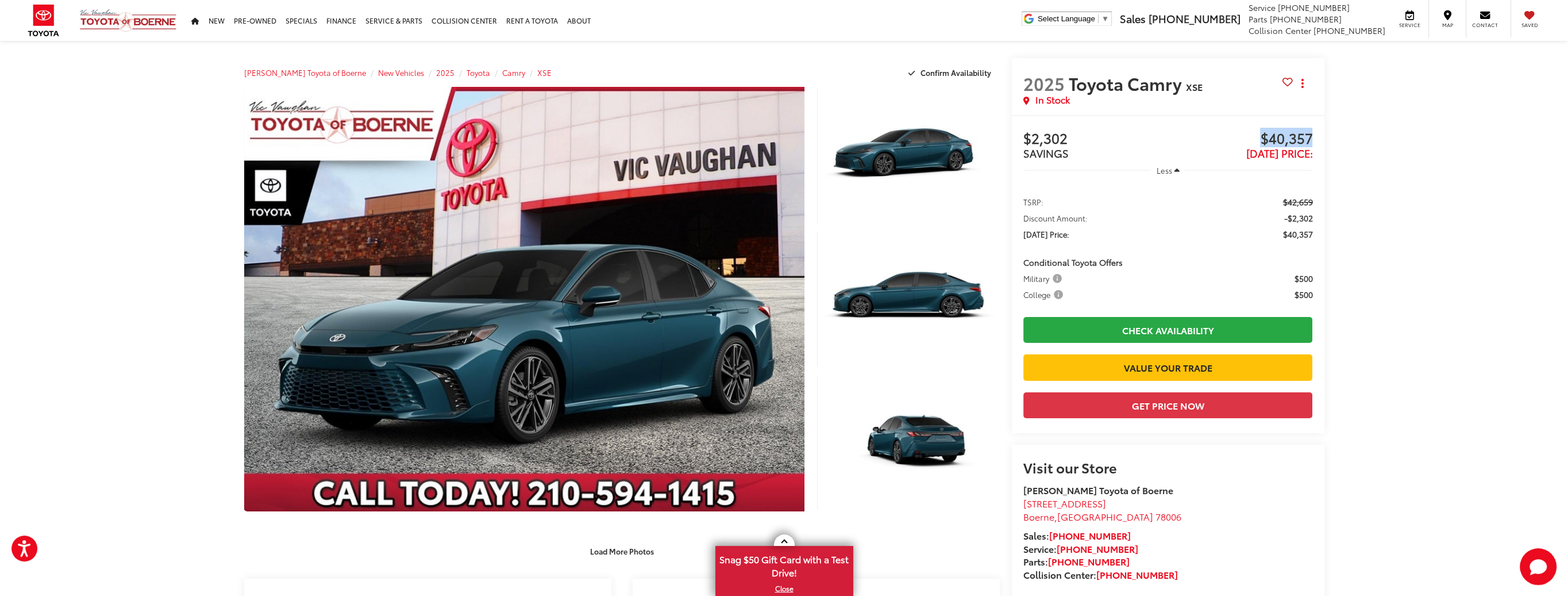
drag, startPoint x: 1261, startPoint y: 137, endPoint x: 1328, endPoint y: 135, distance: 67.0
drag, startPoint x: 1328, startPoint y: 135, endPoint x: 1367, endPoint y: 137, distance: 39.1
click at [1302, 131] on span "$40,357" at bounding box center [1240, 139] width 145 height 17
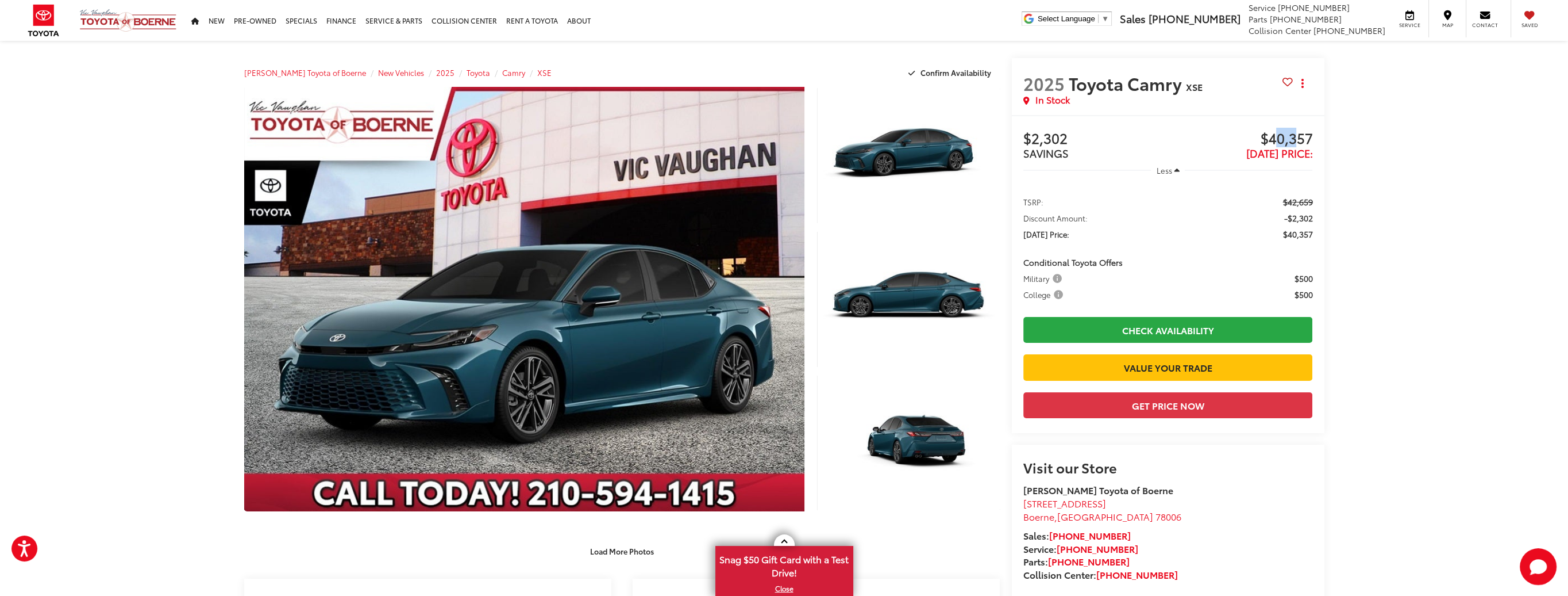
drag, startPoint x: 1279, startPoint y: 136, endPoint x: 1299, endPoint y: 136, distance: 20.0
click at [1299, 136] on span "$40,357" at bounding box center [1240, 139] width 145 height 17
drag, startPoint x: 1299, startPoint y: 136, endPoint x: 1299, endPoint y: 143, distance: 7.0
click at [1299, 143] on span "$40,357" at bounding box center [1240, 139] width 145 height 17
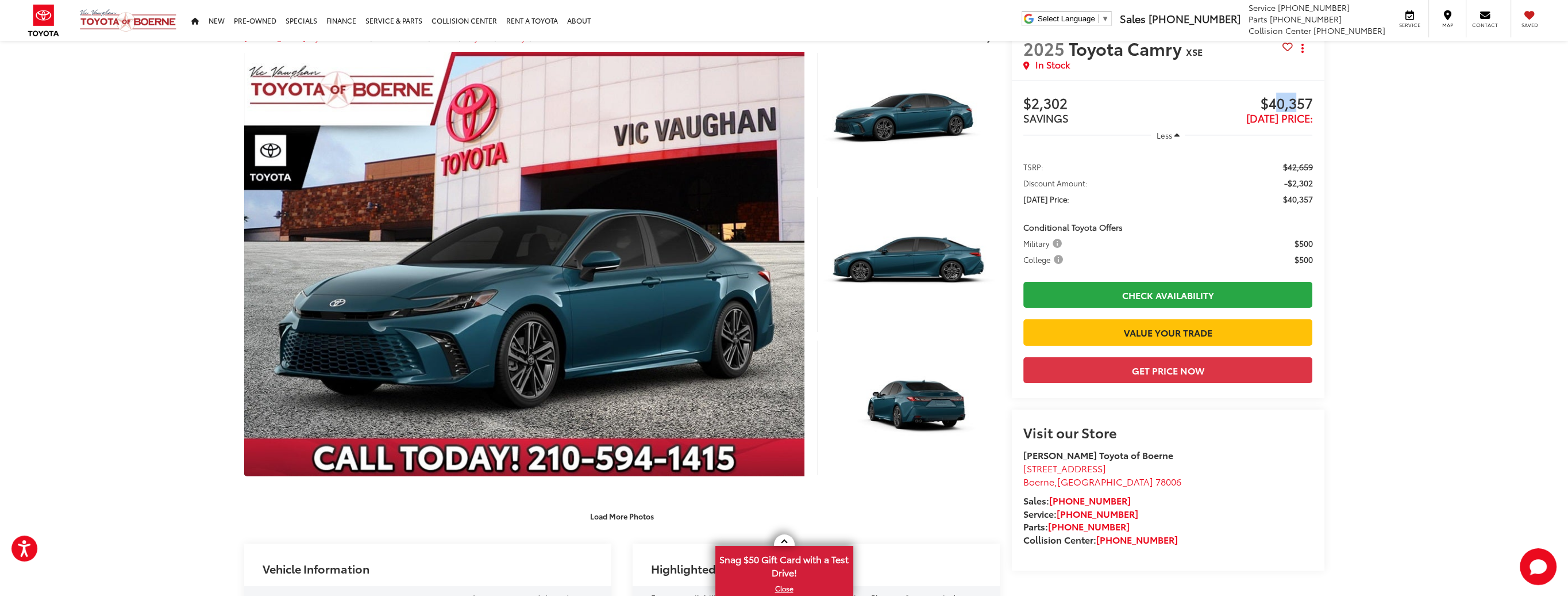
scroll to position [0, 0]
